Goal: Information Seeking & Learning: Learn about a topic

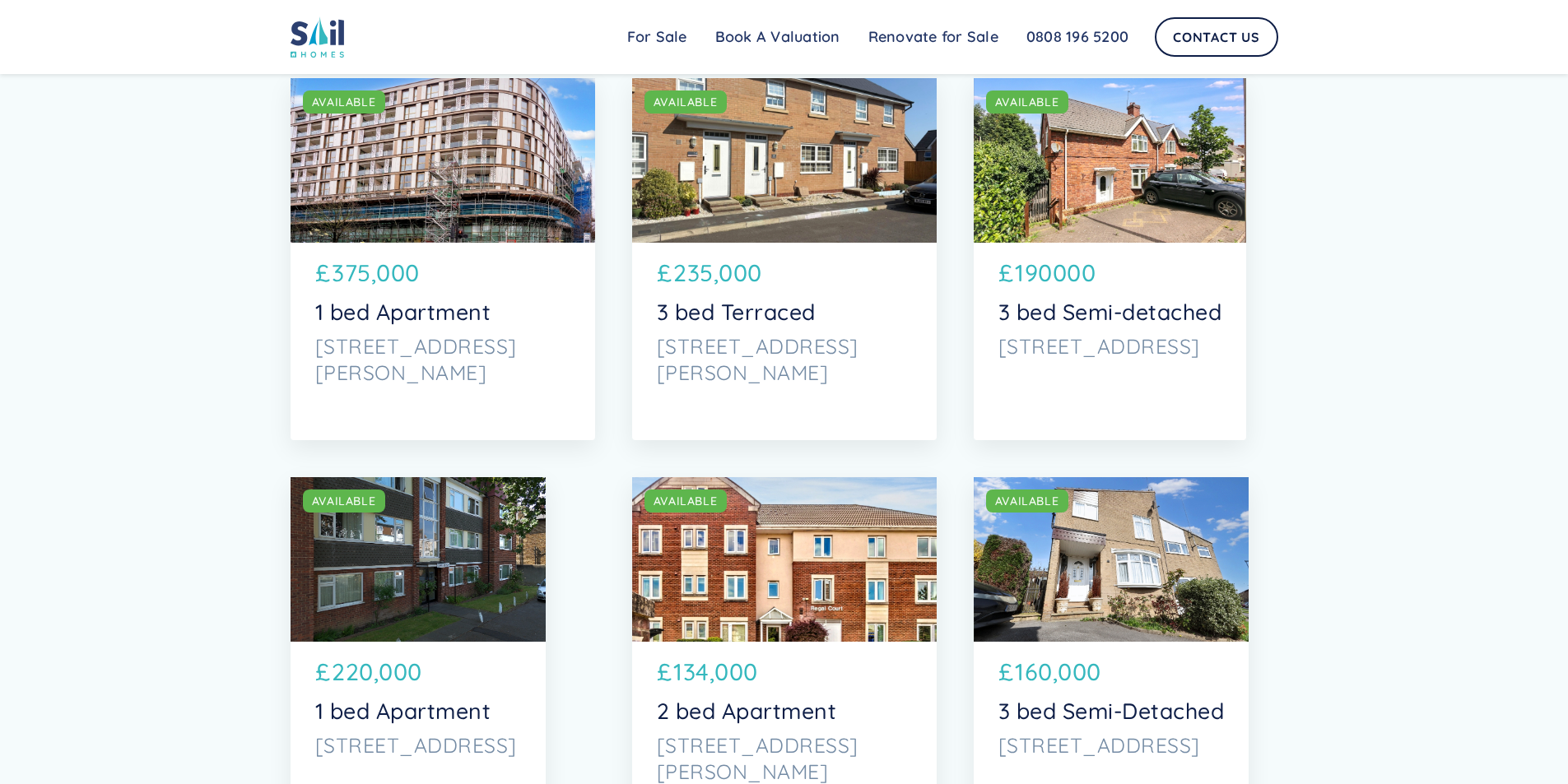
scroll to position [2451, 0]
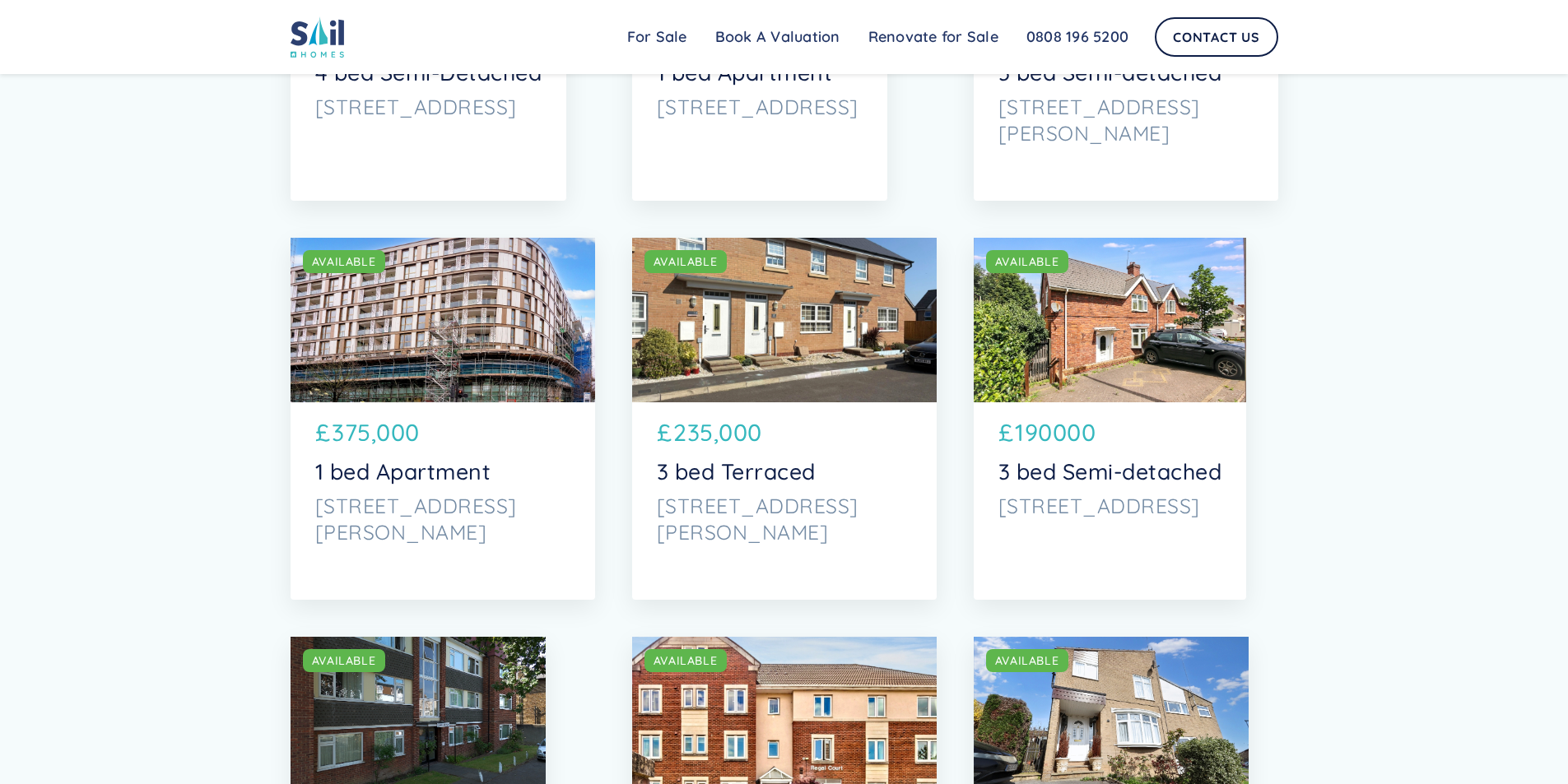
click at [1137, 334] on div "SOLD AVAILABLE" at bounding box center [1110, 320] width 273 height 165
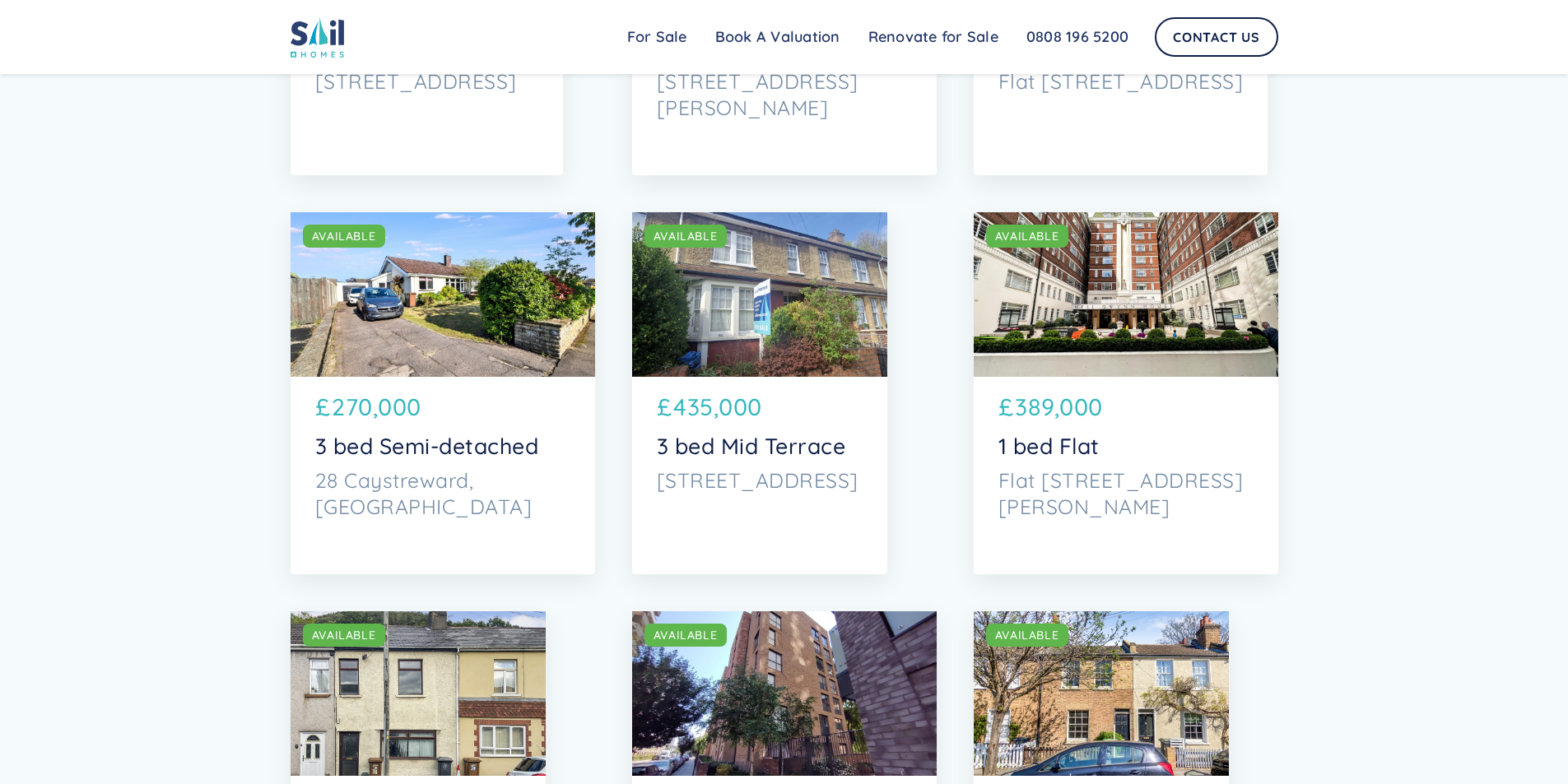
scroll to position [4121, 0]
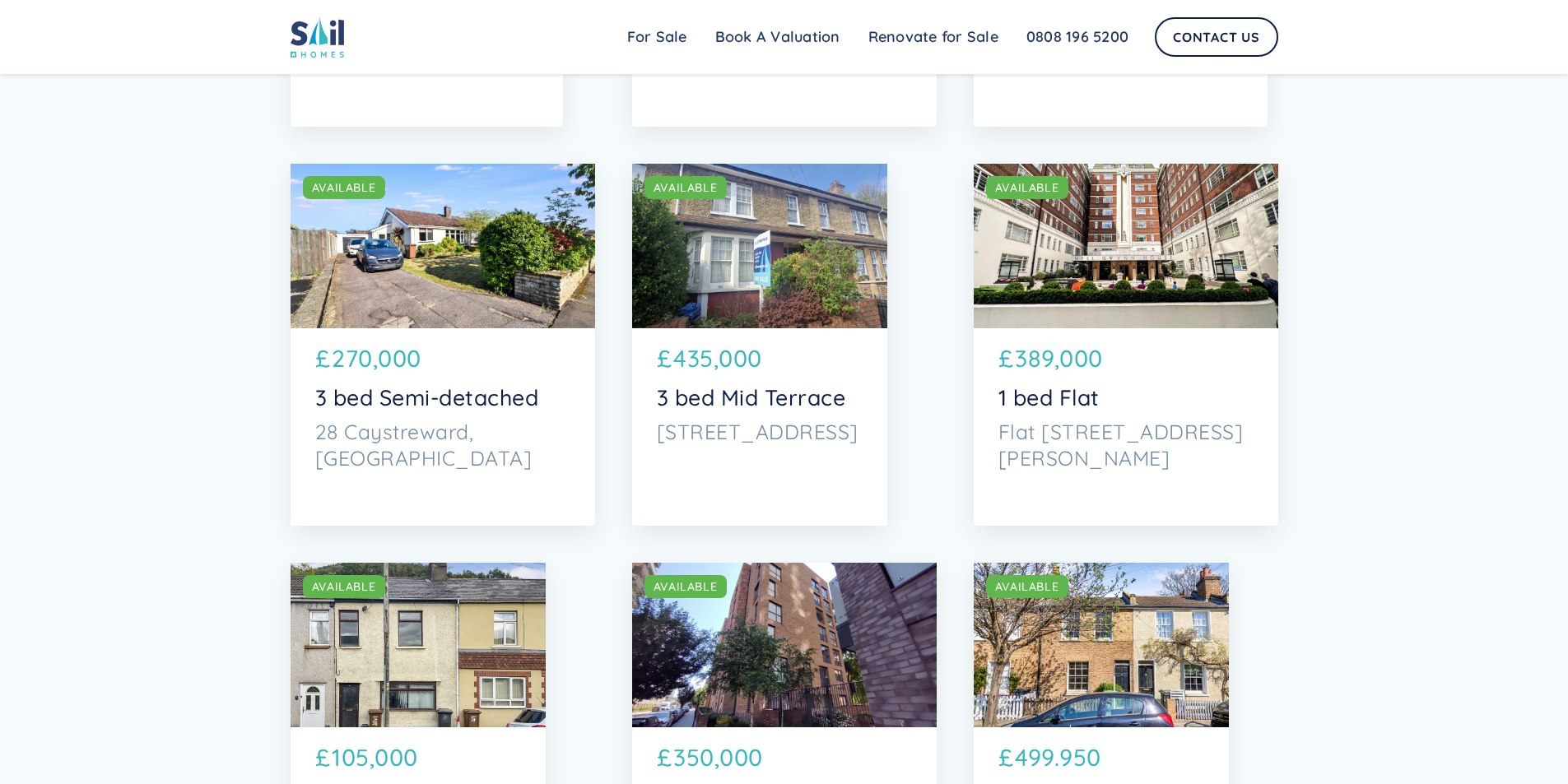
click at [479, 287] on div "SOLD AVAILABLE" at bounding box center [442, 246] width 304 height 165
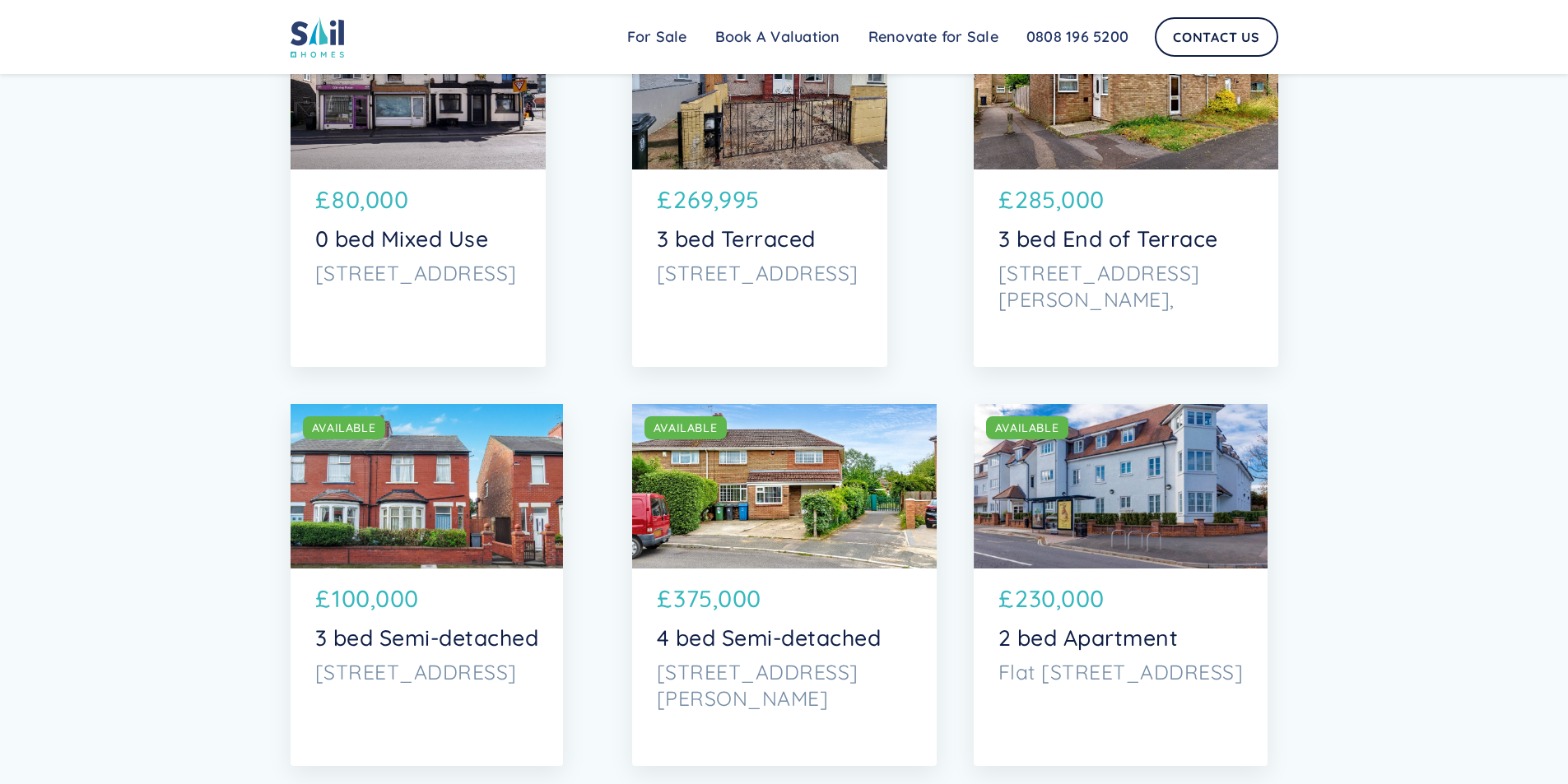
scroll to position [3514, 0]
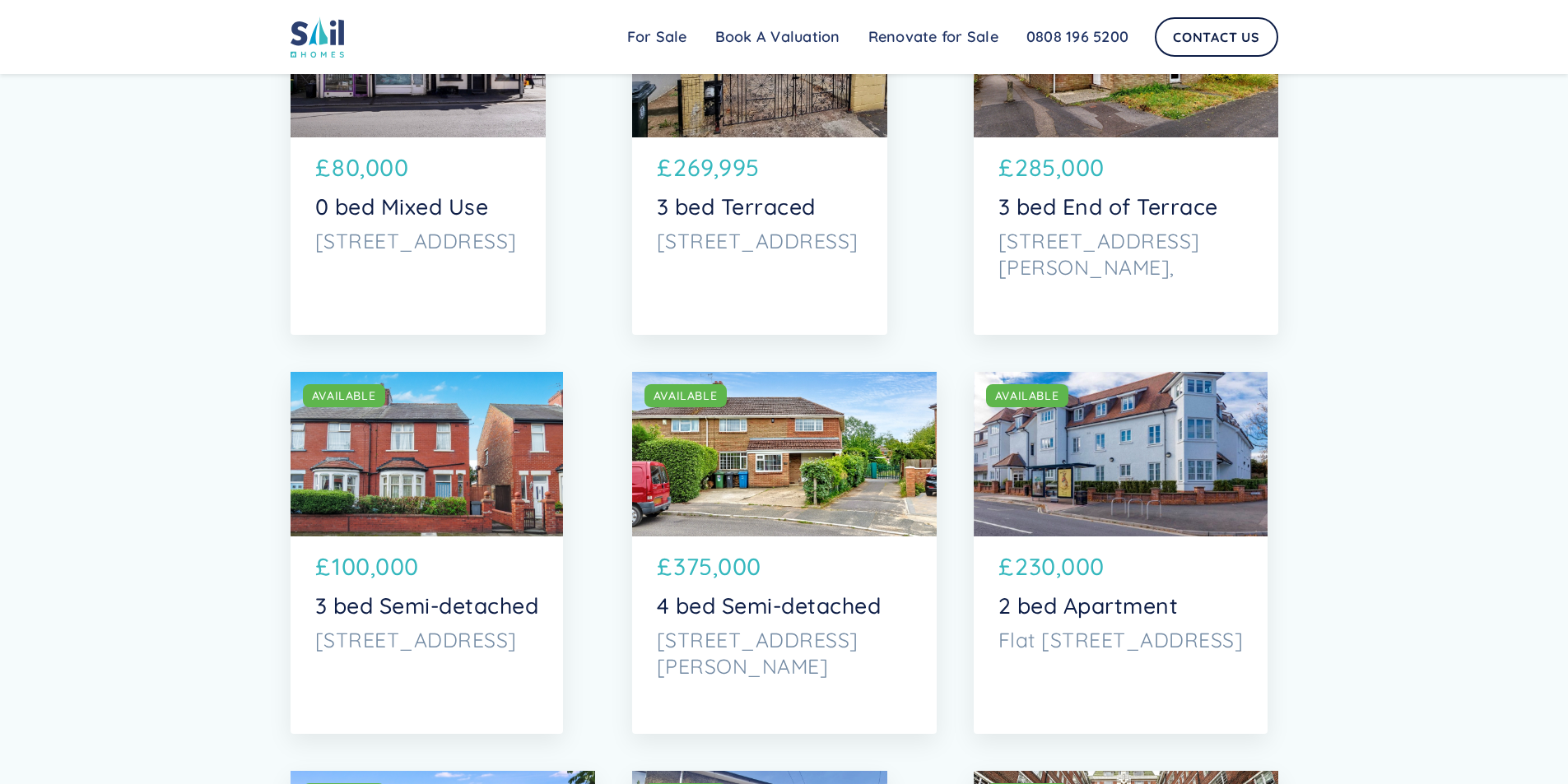
click at [826, 456] on div "SOLD AVAILABLE" at bounding box center [784, 454] width 304 height 165
click at [813, 444] on div "SOLD AVAILABLE" at bounding box center [784, 454] width 304 height 165
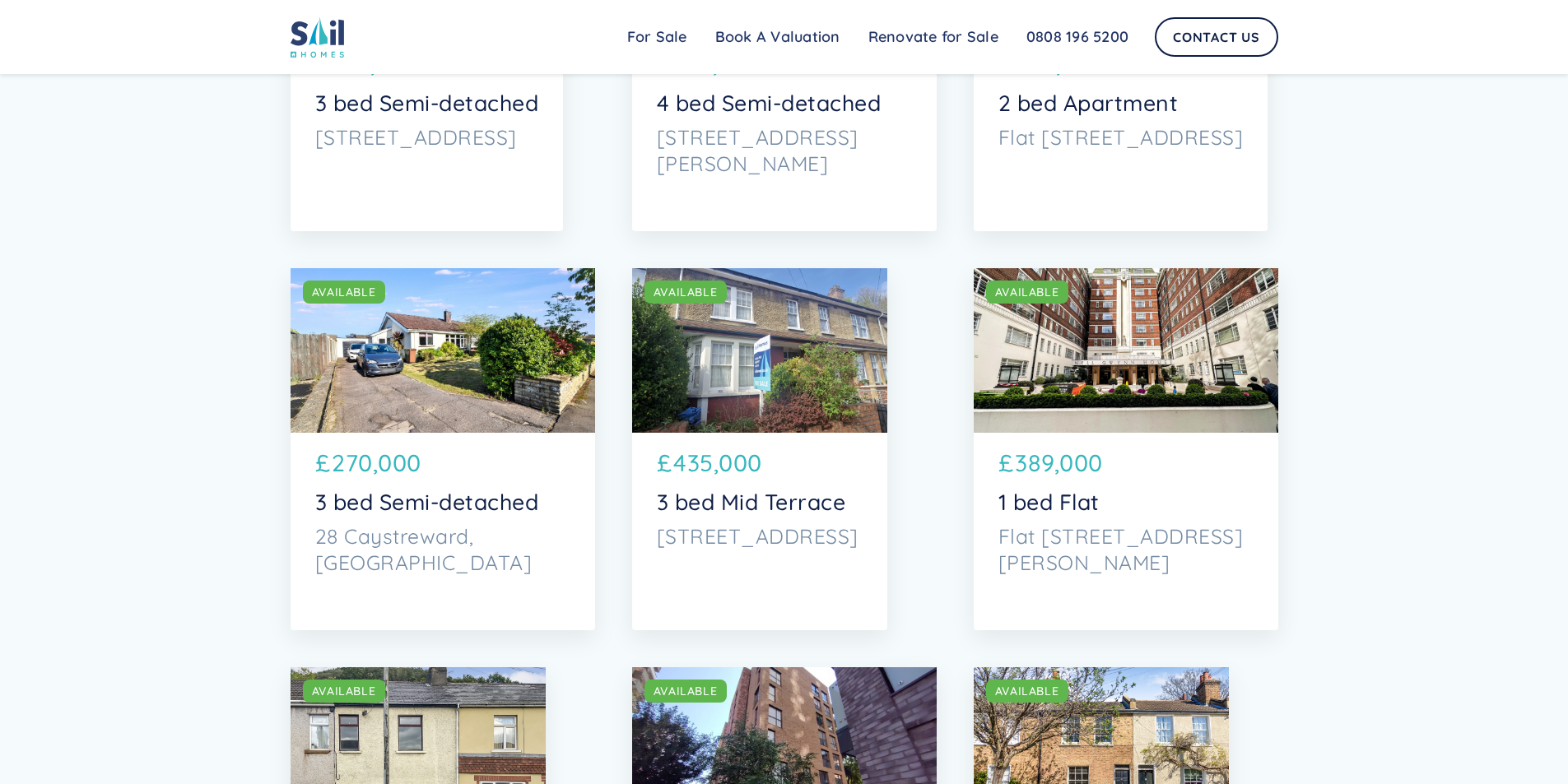
scroll to position [4193, 0]
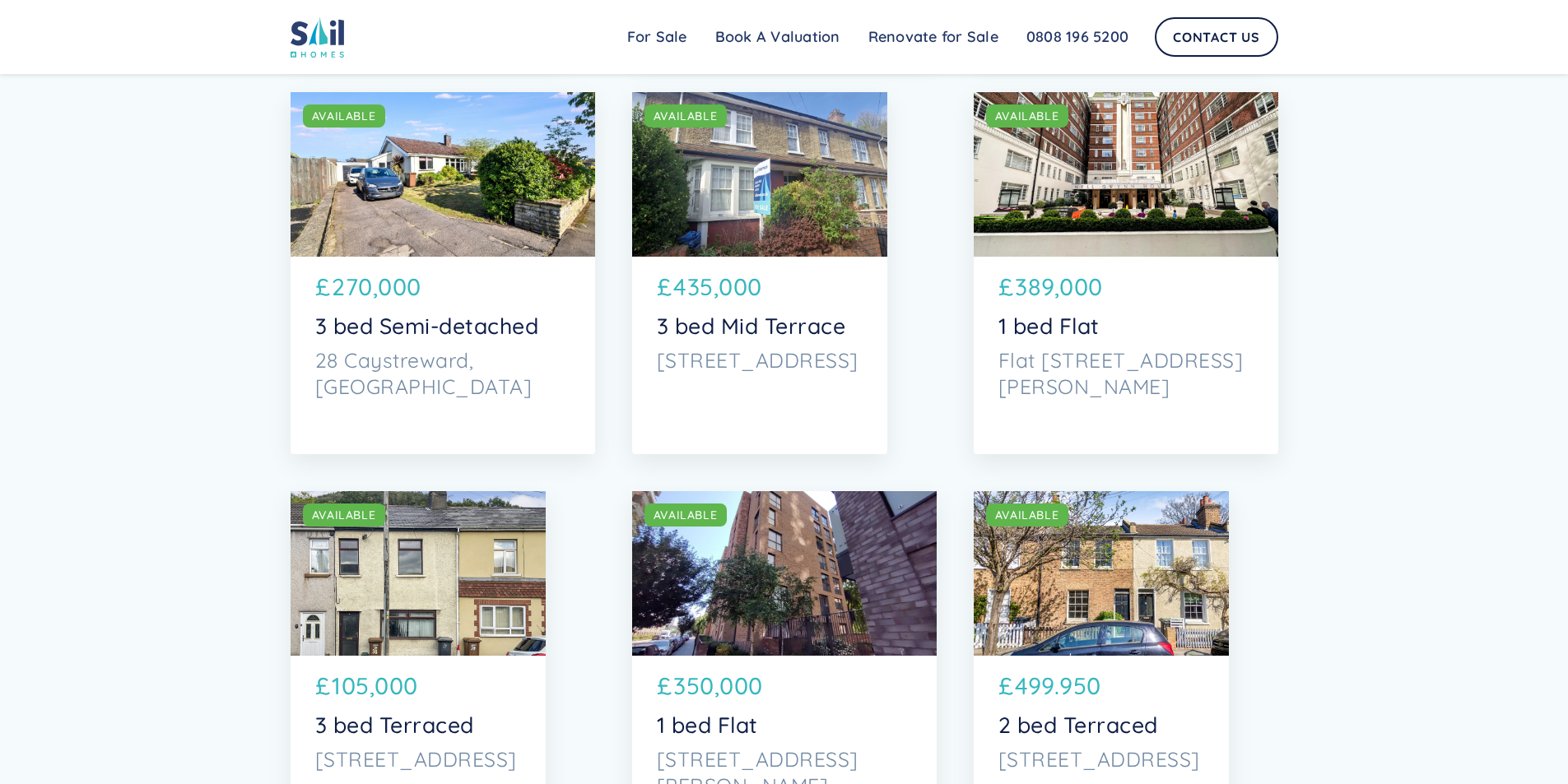
click at [445, 171] on div "SOLD AVAILABLE" at bounding box center [442, 174] width 304 height 165
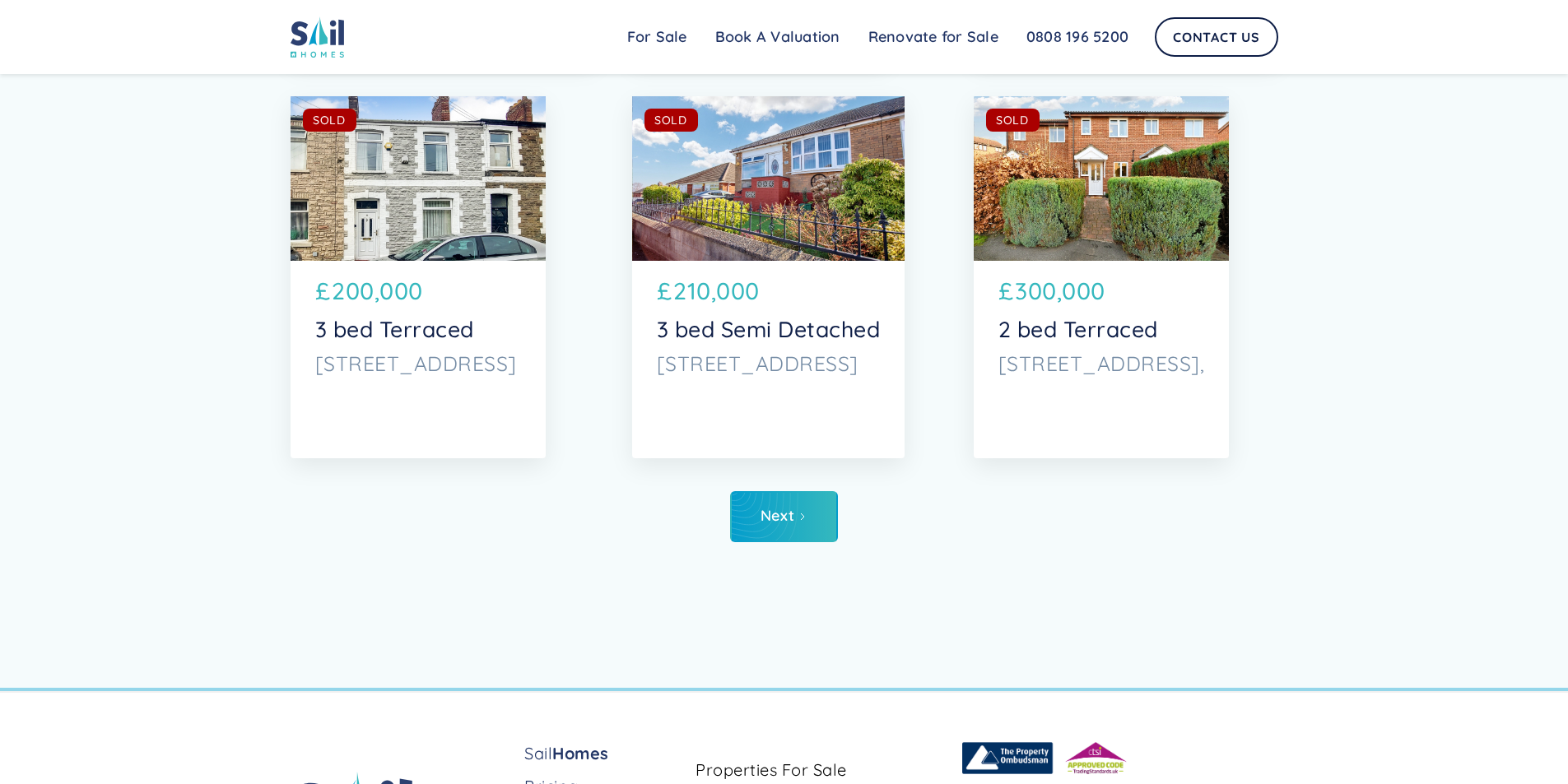
scroll to position [6333, 0]
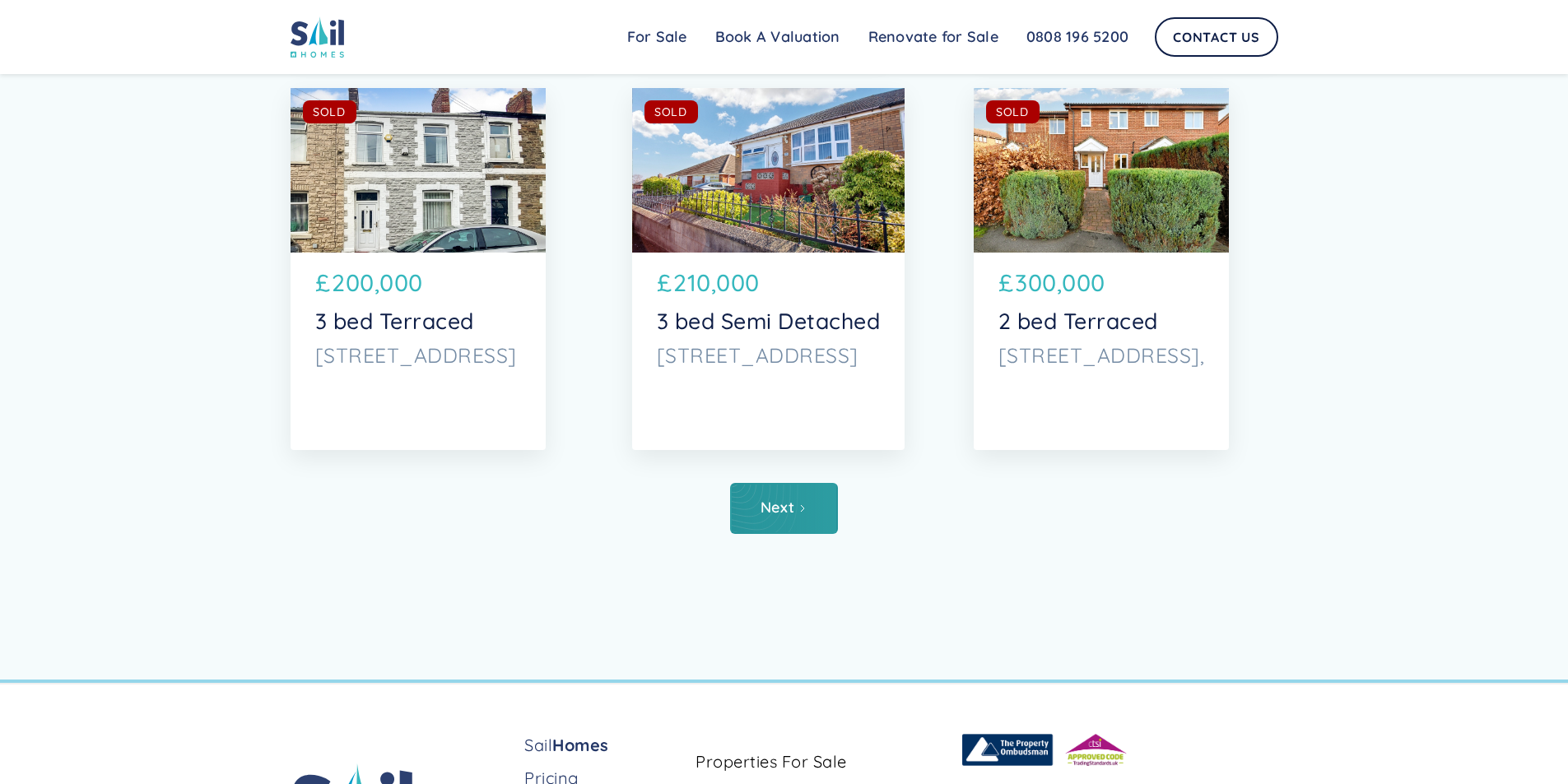
click at [795, 519] on link "Next" at bounding box center [784, 507] width 108 height 51
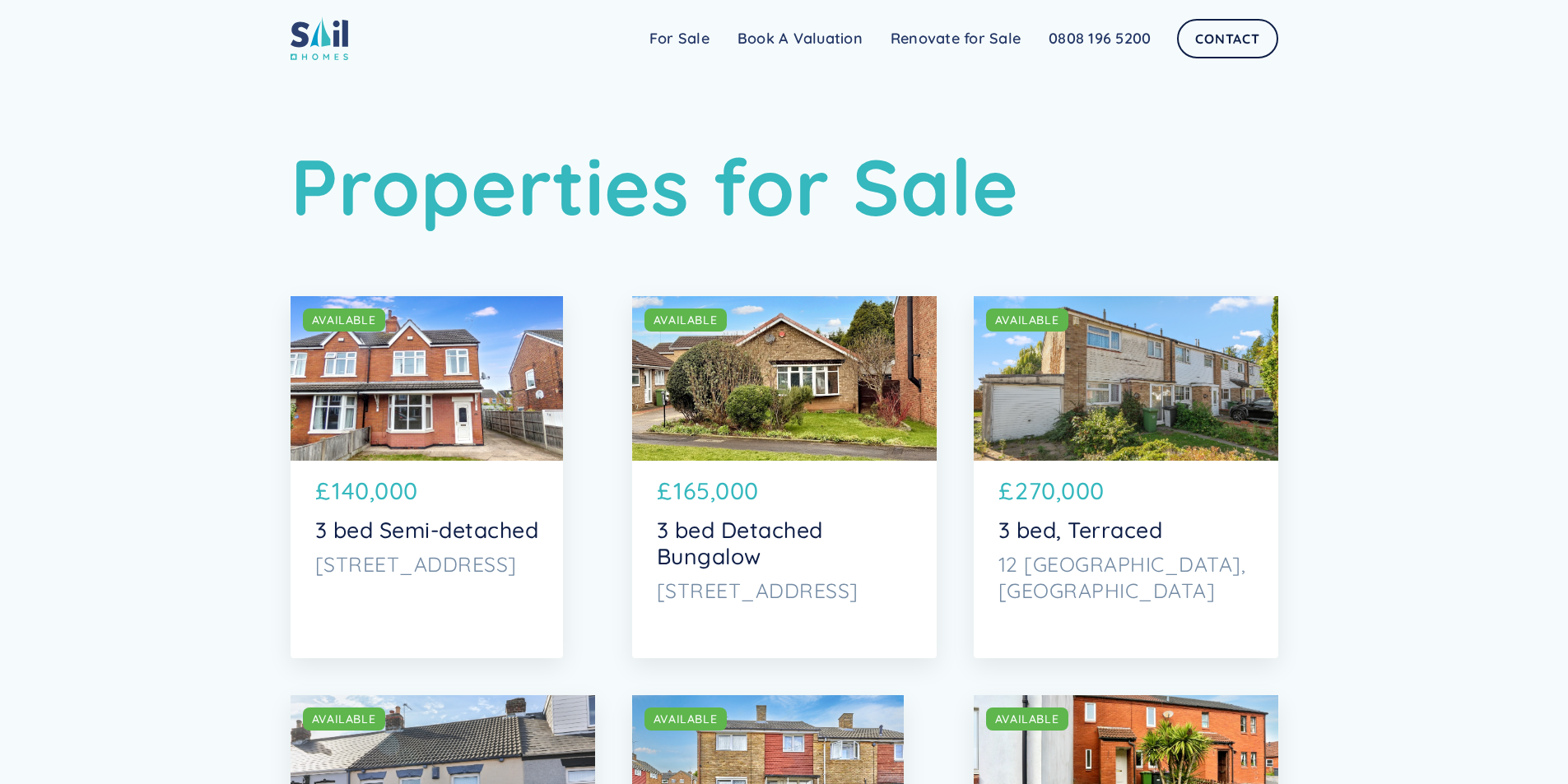
click at [771, 373] on div "SOLD AVAILABLE" at bounding box center [784, 379] width 304 height 165
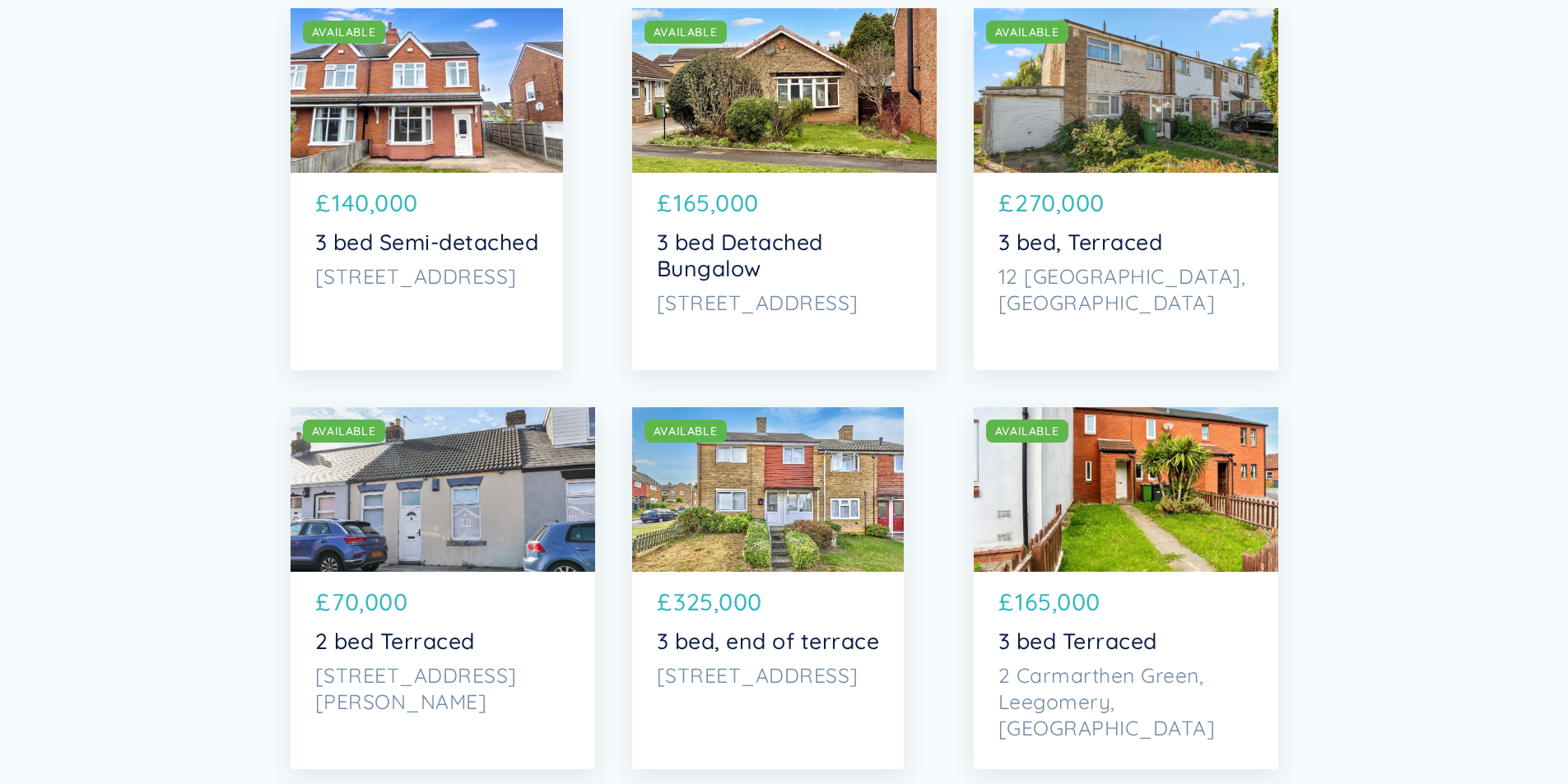
scroll to position [311, 0]
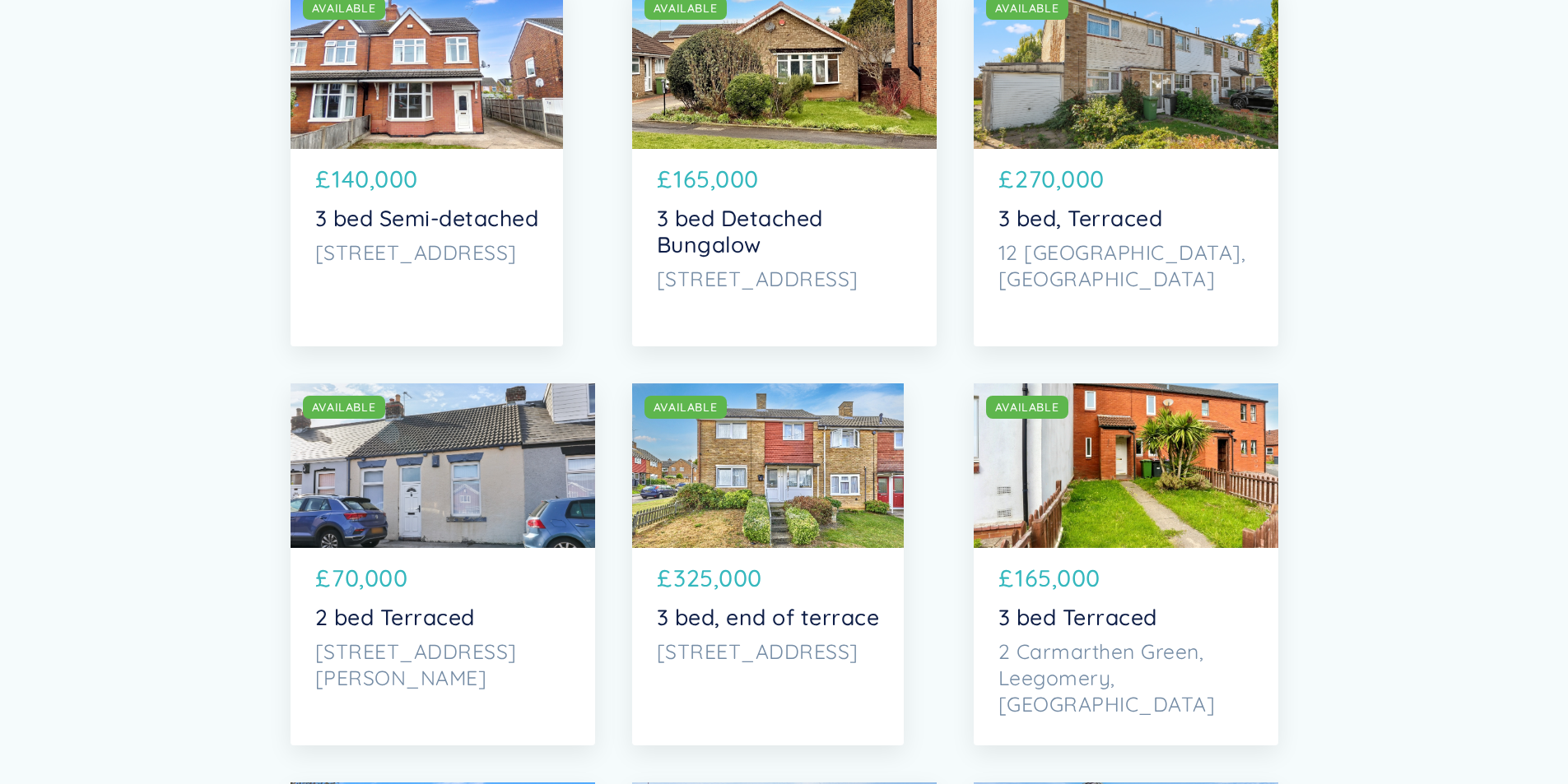
click at [456, 78] on div "SOLD AVAILABLE" at bounding box center [426, 66] width 273 height 165
click at [441, 79] on div "SOLD AVAILABLE" at bounding box center [426, 66] width 273 height 165
